Goal: Communication & Community: Share content

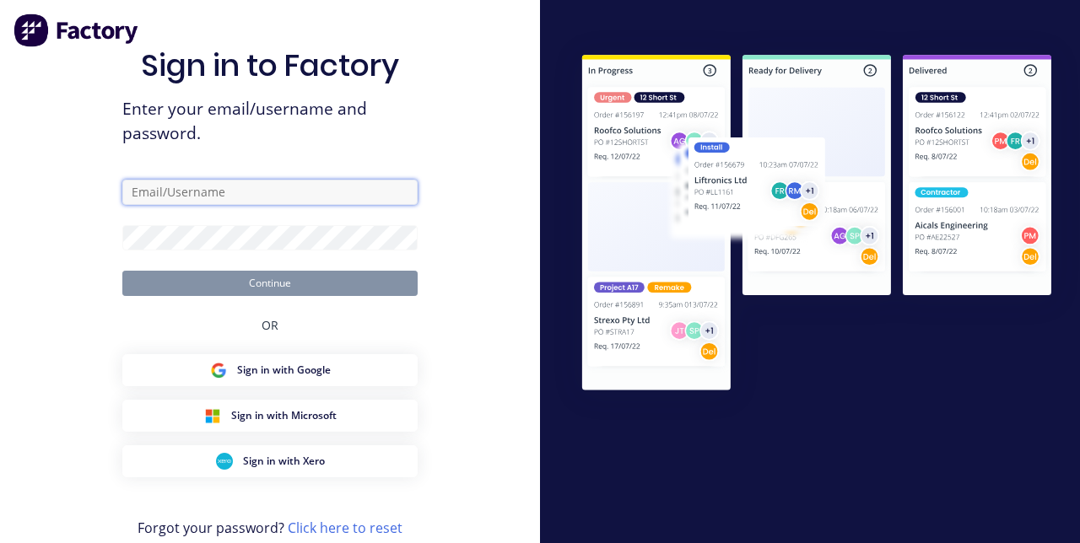
click at [303, 205] on input "text" at bounding box center [269, 192] width 295 height 25
type input "[PERSON_NAME][EMAIL_ADDRESS][PERSON_NAME][DOMAIN_NAME]"
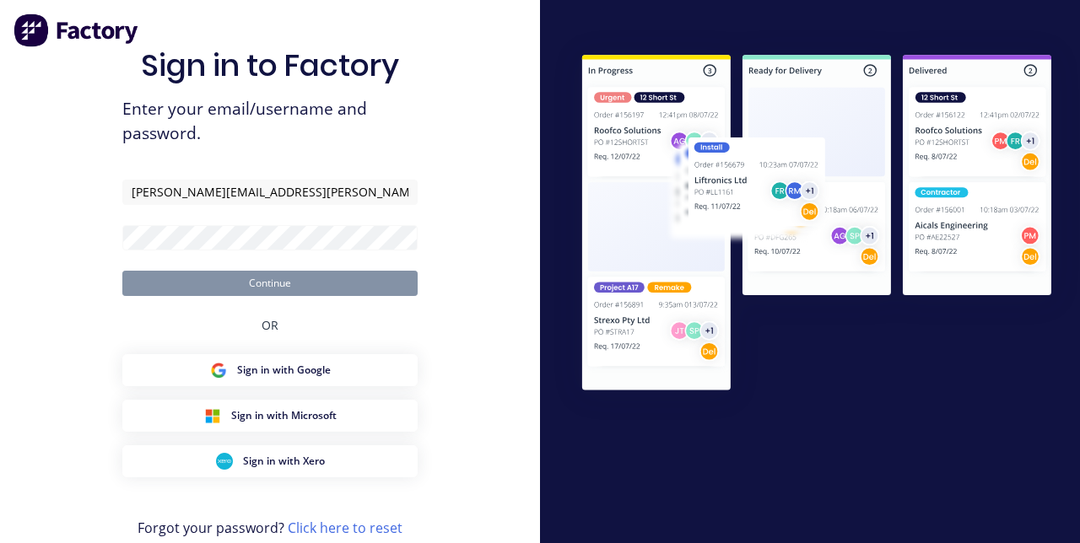
click at [122, 271] on button "Continue" at bounding box center [269, 283] width 295 height 25
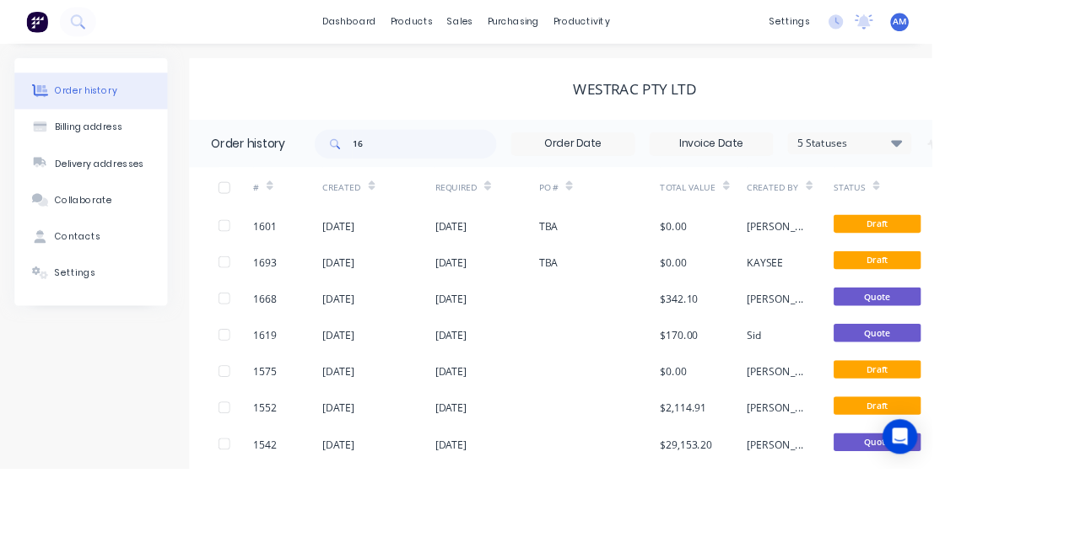
click at [545, 30] on div "sales" at bounding box center [533, 25] width 46 height 25
click at [616, 91] on button "Sales Orders" at bounding box center [623, 80] width 224 height 34
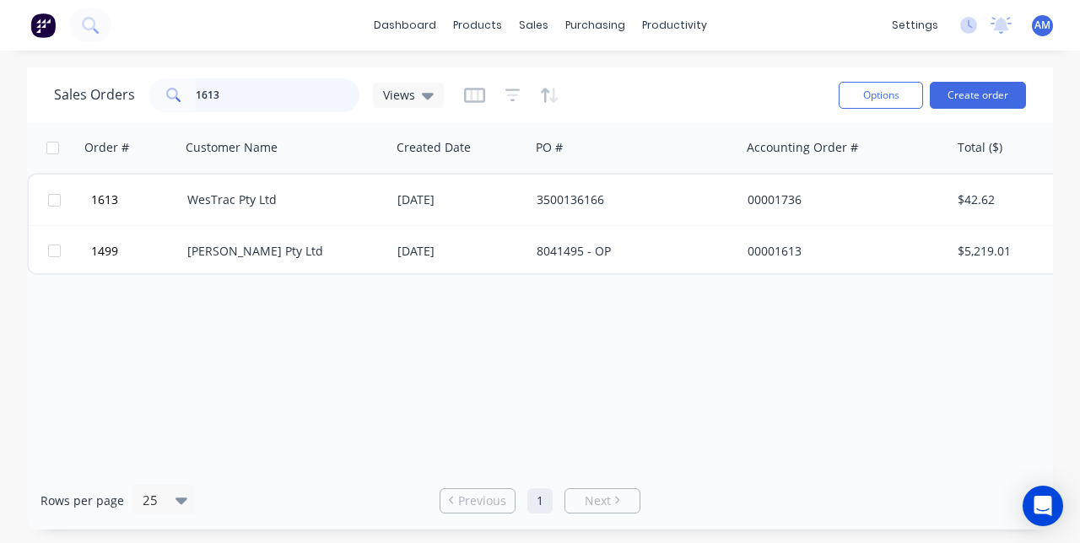
click at [254, 98] on input "1613" at bounding box center [278, 95] width 165 height 34
type input "1"
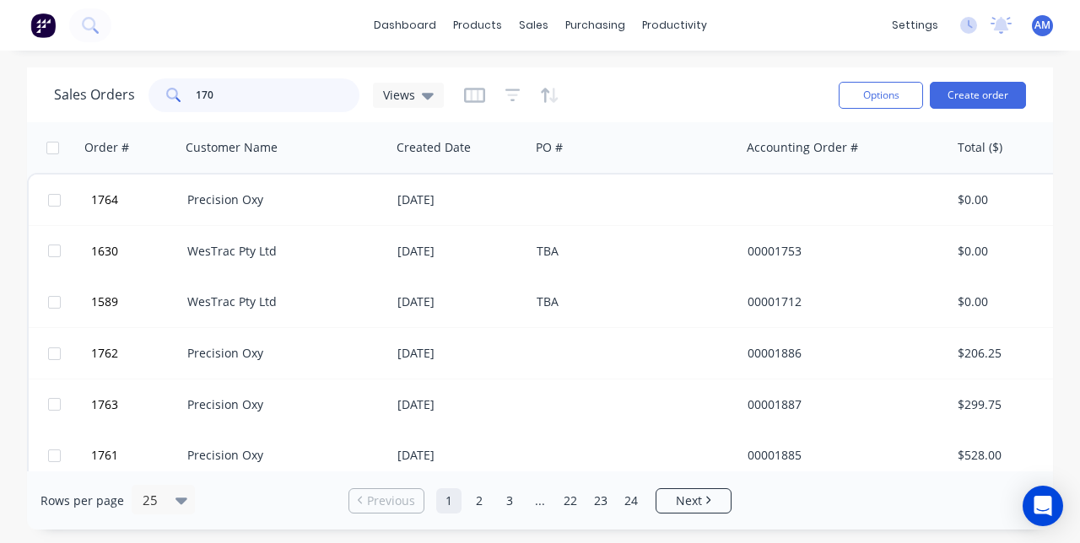
type input "1708"
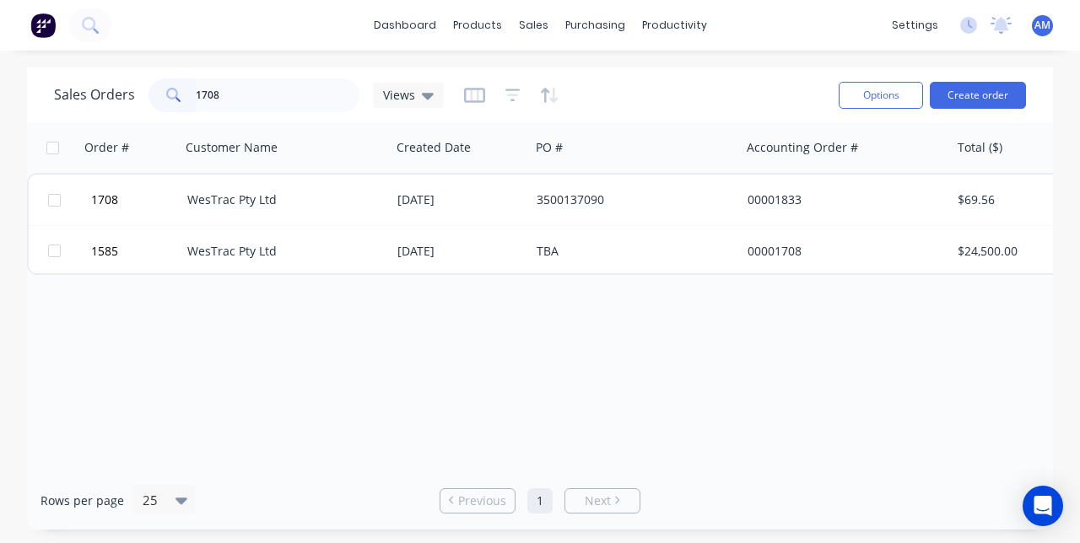
click at [116, 213] on button "1708" at bounding box center [136, 200] width 101 height 51
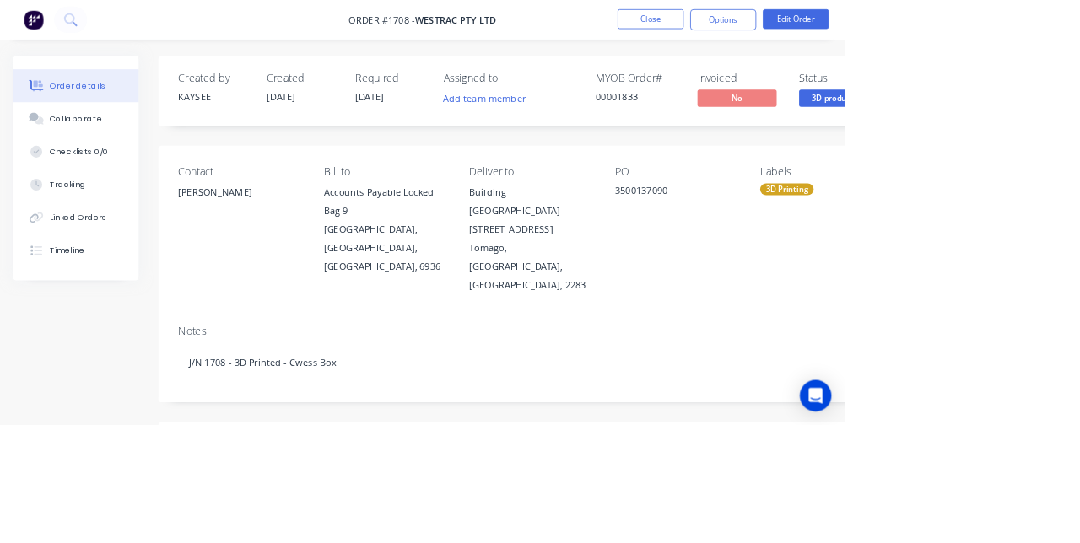
click at [94, 165] on button "Collaborate" at bounding box center [97, 152] width 160 height 42
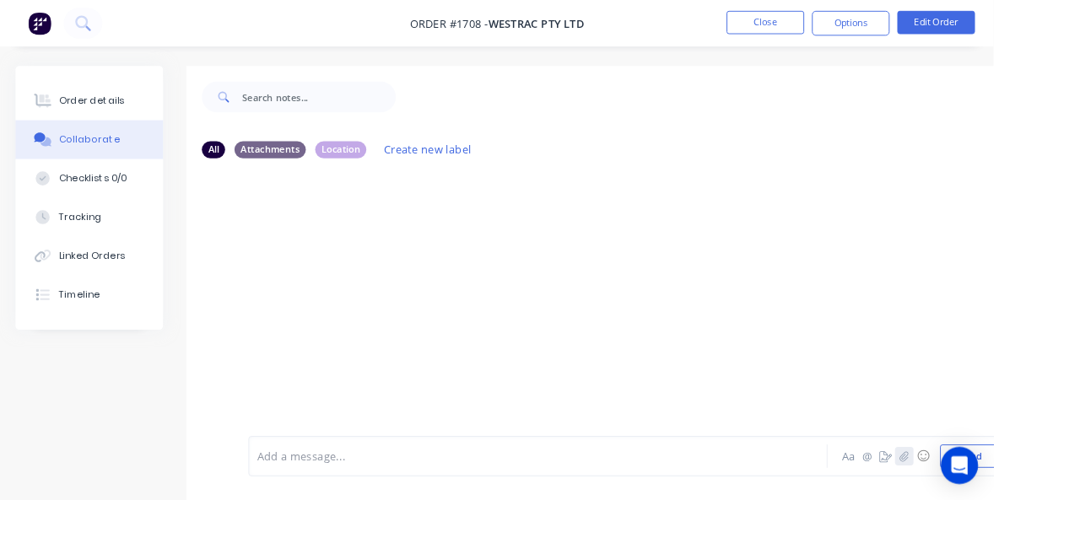
click at [986, 502] on icon "button" at bounding box center [983, 496] width 10 height 12
click at [1060, 509] on button "Send" at bounding box center [1055, 495] width 67 height 25
click at [874, 35] on button "Close" at bounding box center [832, 24] width 84 height 25
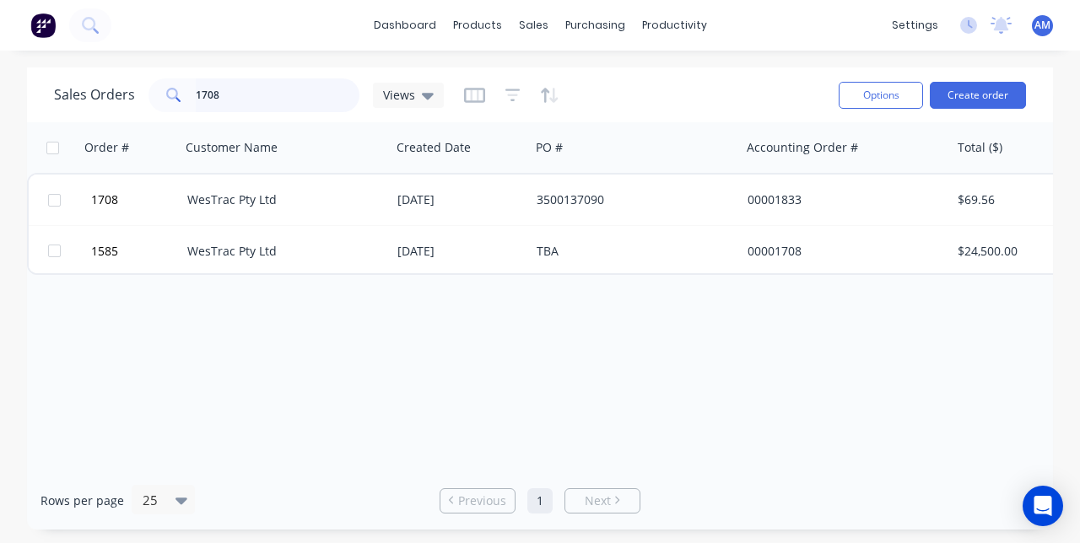
click at [237, 97] on input "1708" at bounding box center [278, 95] width 165 height 34
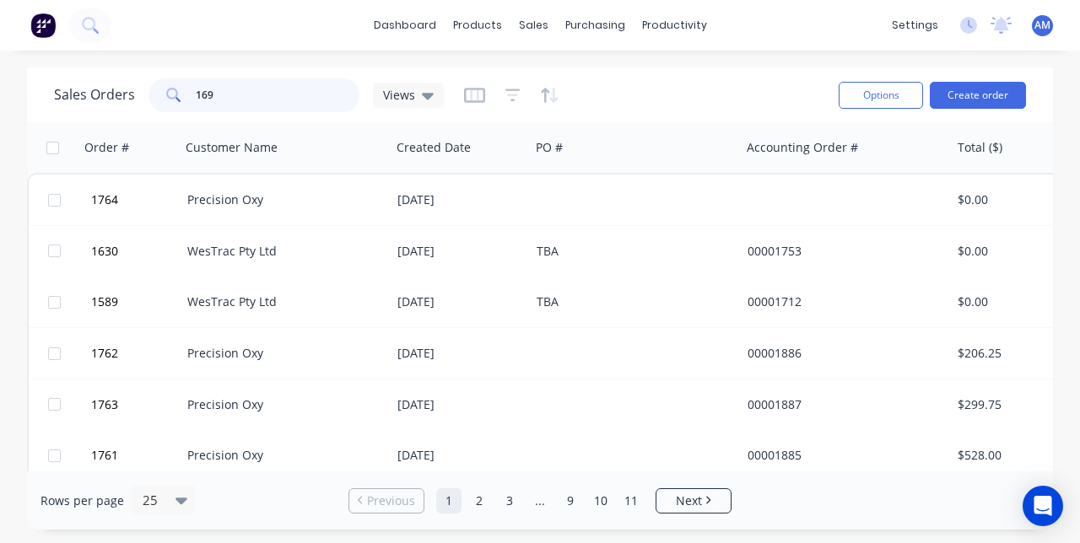
type input "1697"
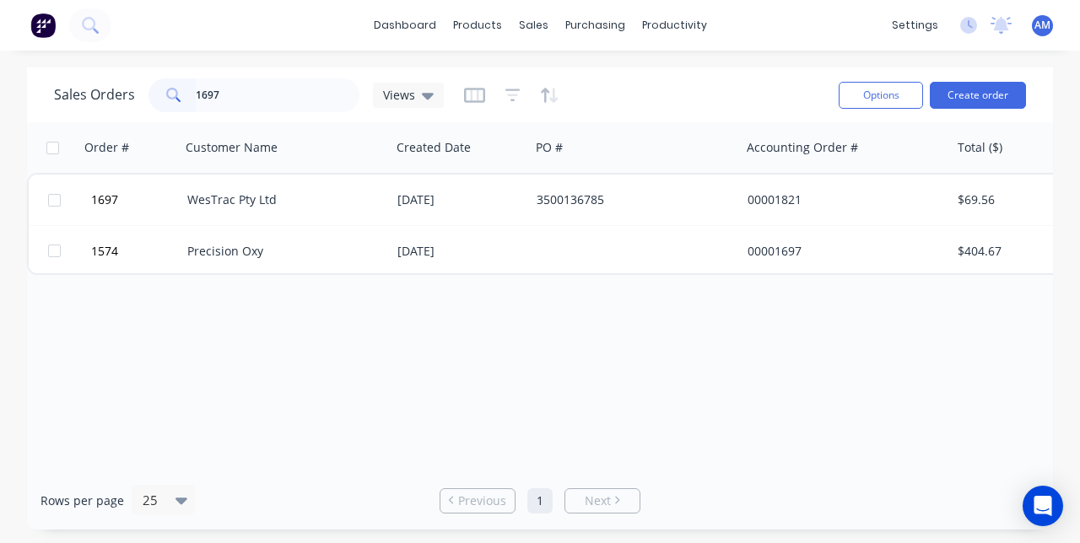
click at [776, 197] on div "00001821" at bounding box center [840, 199] width 187 height 17
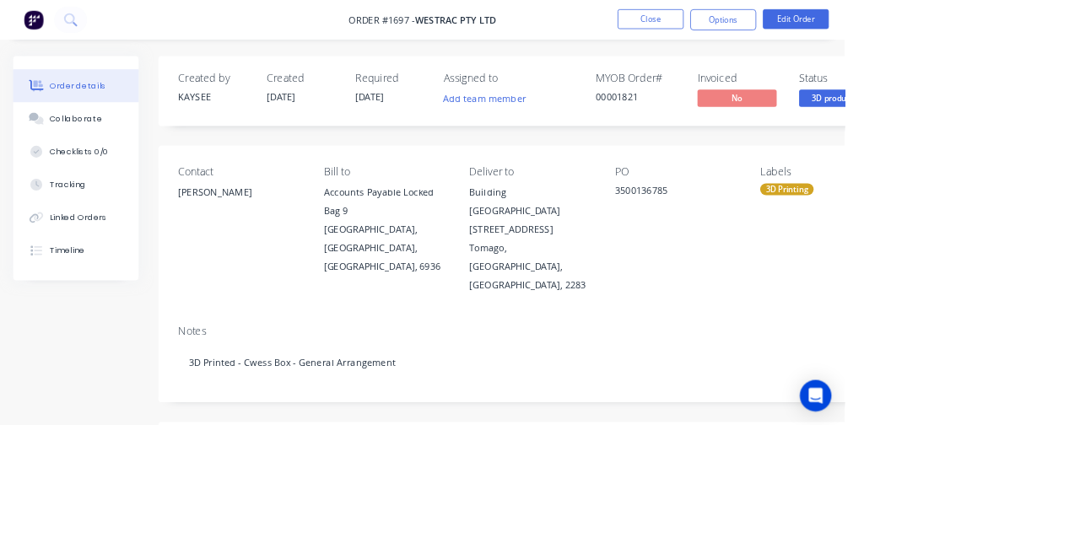
click at [96, 164] on button "Collaborate" at bounding box center [97, 152] width 160 height 42
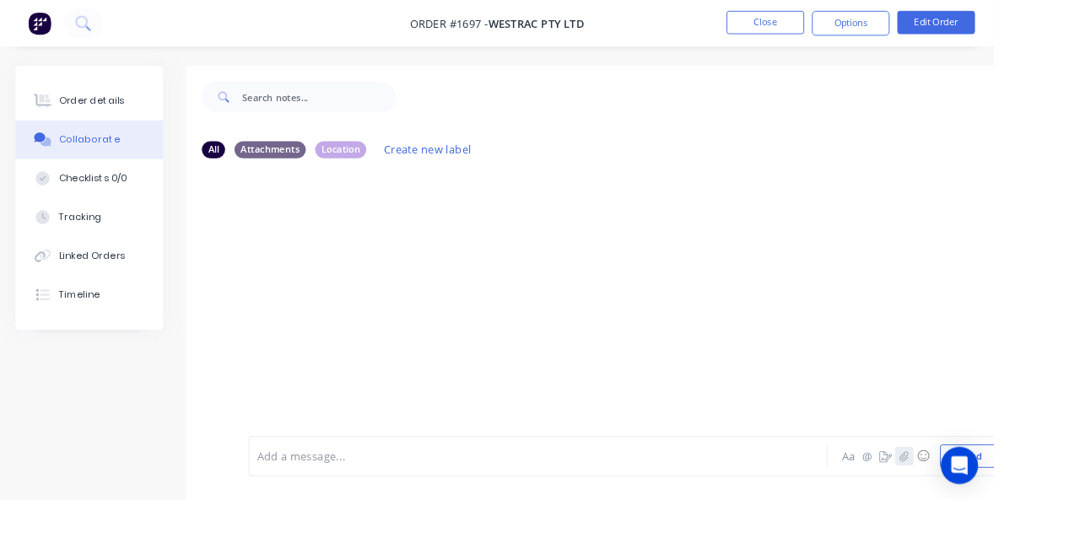
click at [985, 502] on icon "button" at bounding box center [983, 496] width 10 height 12
click at [1045, 509] on button "Send" at bounding box center [1055, 495] width 67 height 25
